Goal: Information Seeking & Learning: Learn about a topic

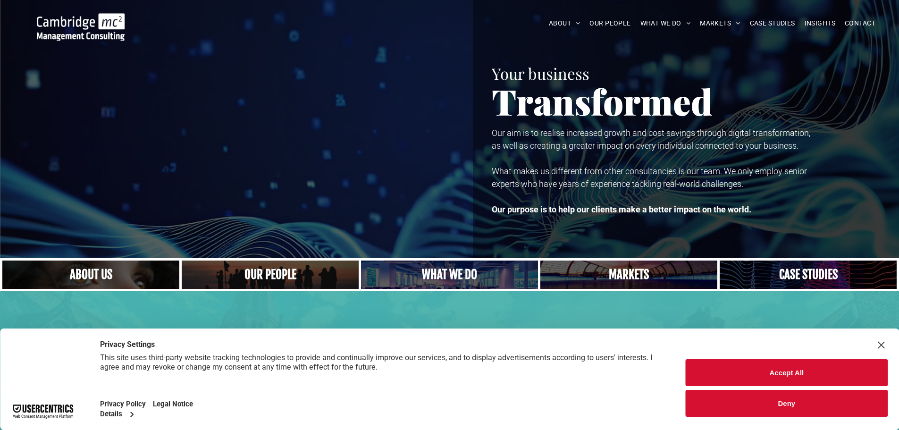
click at [817, 380] on button "Accept All" at bounding box center [787, 372] width 202 height 27
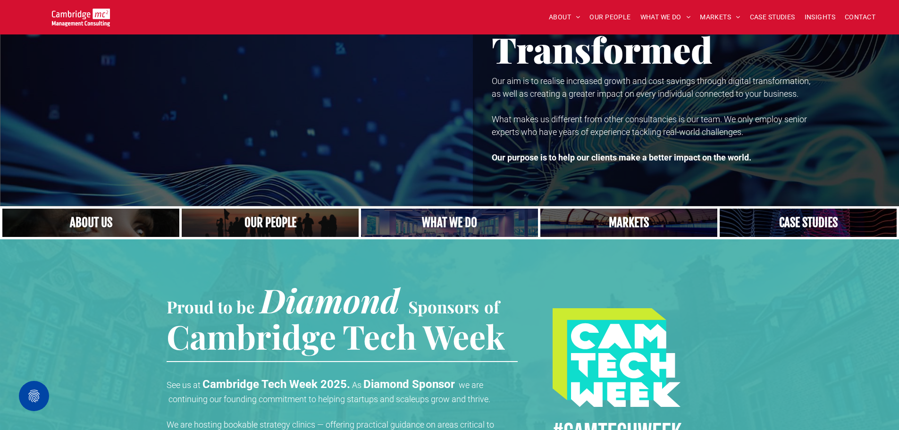
scroll to position [94, 0]
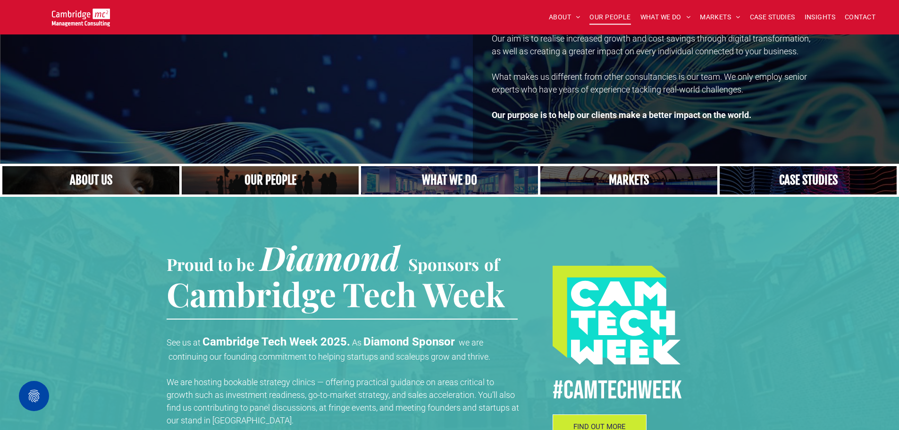
click at [609, 14] on span "OUR PEOPLE" at bounding box center [609, 17] width 41 height 15
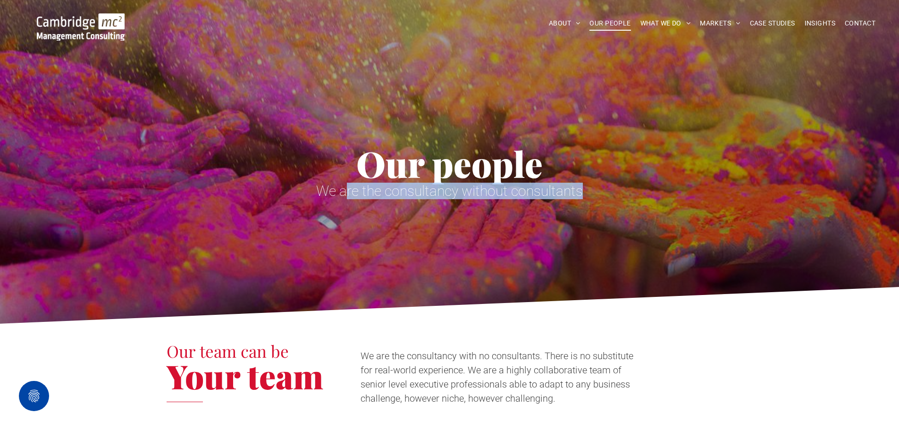
drag, startPoint x: 348, startPoint y: 195, endPoint x: 590, endPoint y: 194, distance: 242.0
click at [590, 194] on h1 "We are the consultancy without consultants" at bounding box center [450, 190] width 566 height 15
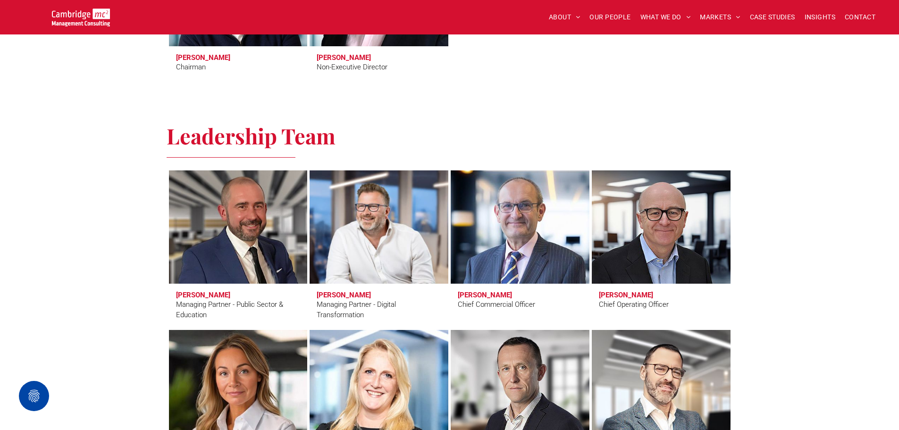
scroll to position [566, 0]
